Goal: Task Accomplishment & Management: Manage account settings

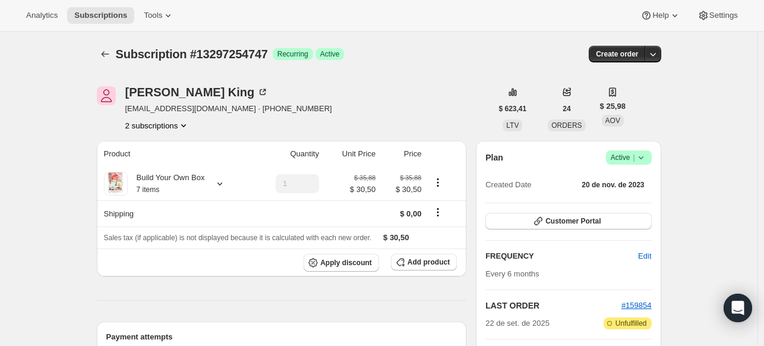
click at [178, 126] on button "2 subscriptions" at bounding box center [157, 125] width 65 height 12
click at [162, 172] on span "3328311485" at bounding box center [160, 168] width 83 height 12
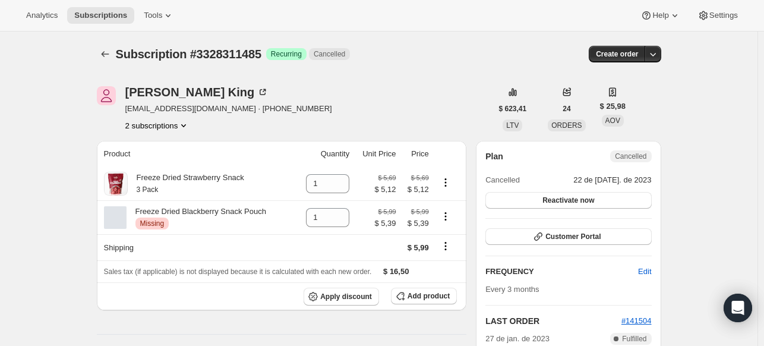
click at [174, 125] on button "2 subscriptions" at bounding box center [157, 125] width 65 height 12
click at [160, 149] on span "13297254747" at bounding box center [146, 147] width 48 height 9
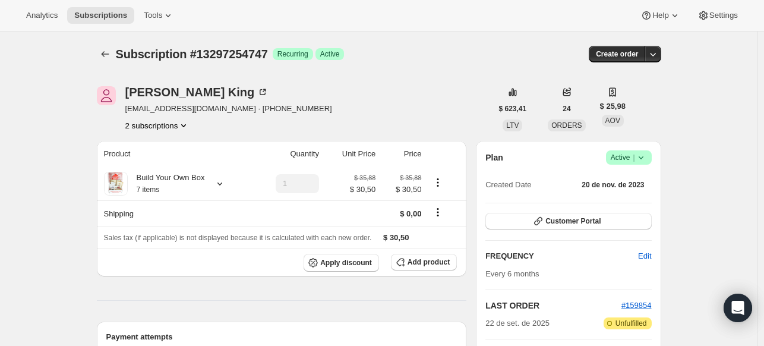
click at [647, 156] on icon at bounding box center [641, 158] width 12 height 12
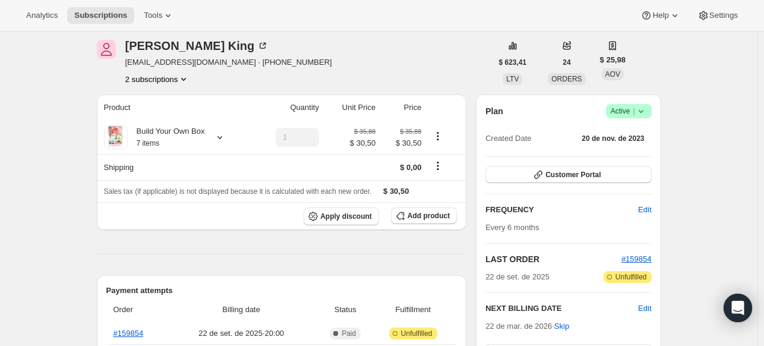
scroll to position [59, 0]
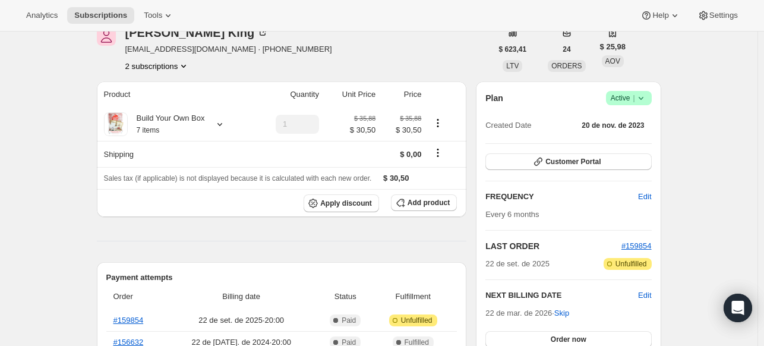
click at [647, 96] on icon at bounding box center [641, 98] width 12 height 12
click at [171, 65] on button "2 subscriptions" at bounding box center [157, 66] width 65 height 12
click at [157, 108] on span "3328311485" at bounding box center [140, 107] width 43 height 9
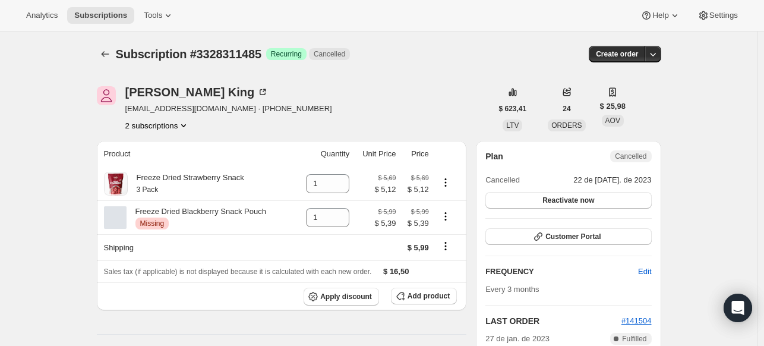
click at [169, 128] on button "2 subscriptions" at bounding box center [157, 125] width 65 height 12
click at [175, 148] on span "13297254747" at bounding box center [161, 147] width 78 height 12
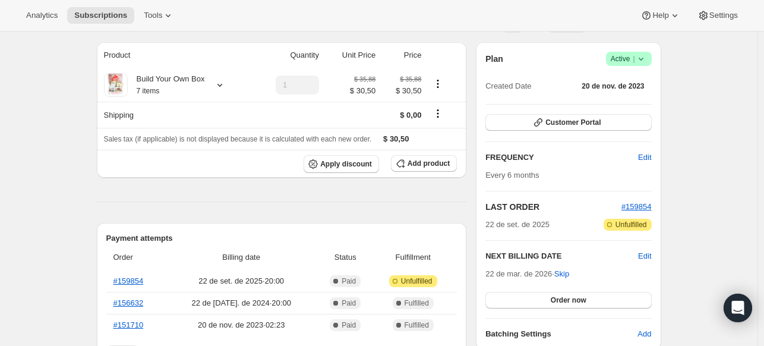
scroll to position [59, 0]
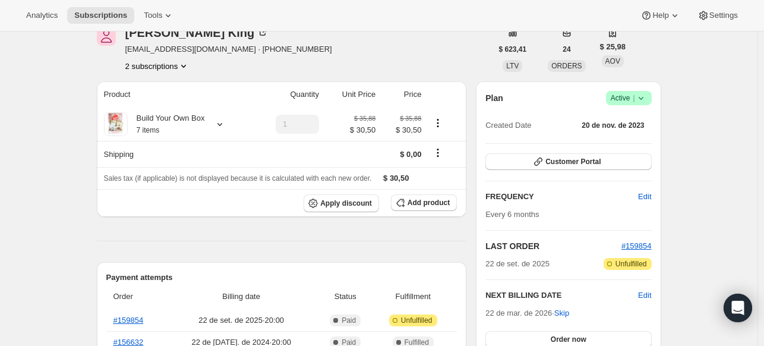
click at [644, 97] on icon at bounding box center [641, 98] width 12 height 12
click at [616, 144] on span "Cancel subscription" at bounding box center [632, 141] width 67 height 9
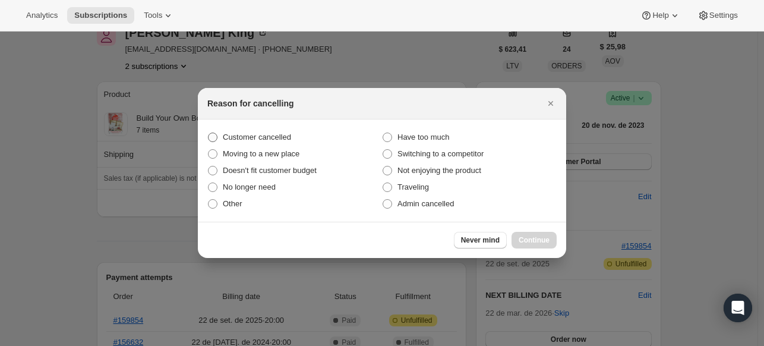
click at [258, 138] on span "Customer cancelled" at bounding box center [257, 137] width 68 height 9
click at [209, 133] on input "Customer cancelled" at bounding box center [208, 133] width 1 height 1
radio input "true"
click at [529, 244] on span "Continue" at bounding box center [534, 240] width 31 height 10
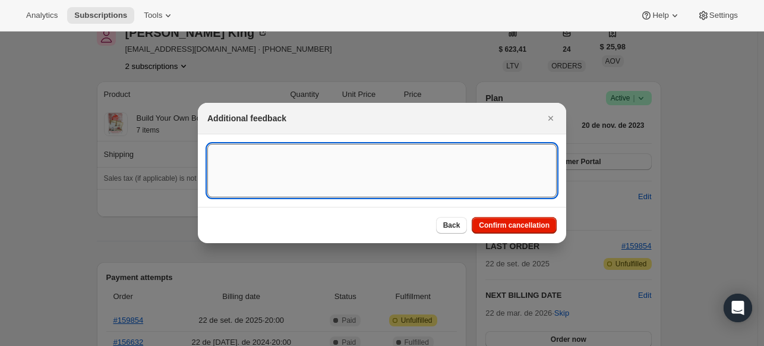
click at [441, 169] on textarea ":rld:" at bounding box center [381, 170] width 349 height 53
paste textarea "I would like to cancel this order and cancel this subscription, but I can’t fin…"
type textarea "I would like to cancel this order and cancel this subscription, but I can’t fin…"
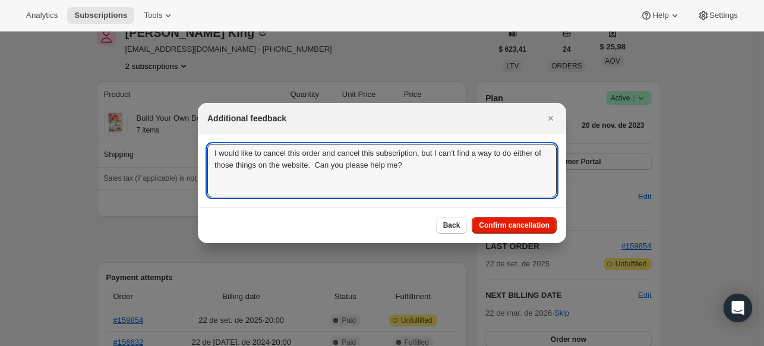
drag, startPoint x: 433, startPoint y: 173, endPoint x: 149, endPoint y: 102, distance: 293.3
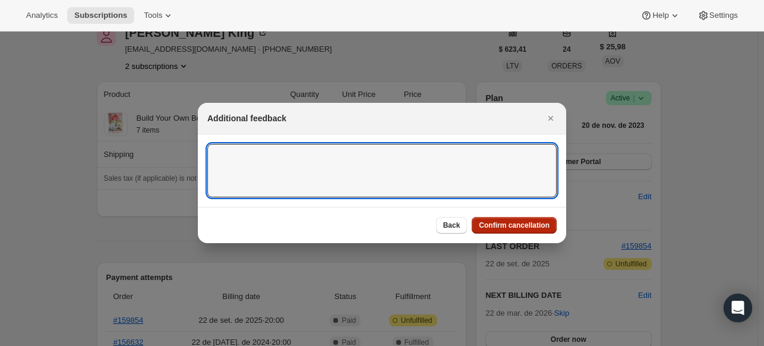
click at [494, 227] on span "Confirm cancellation" at bounding box center [514, 225] width 71 height 10
